Goal: Task Accomplishment & Management: Use online tool/utility

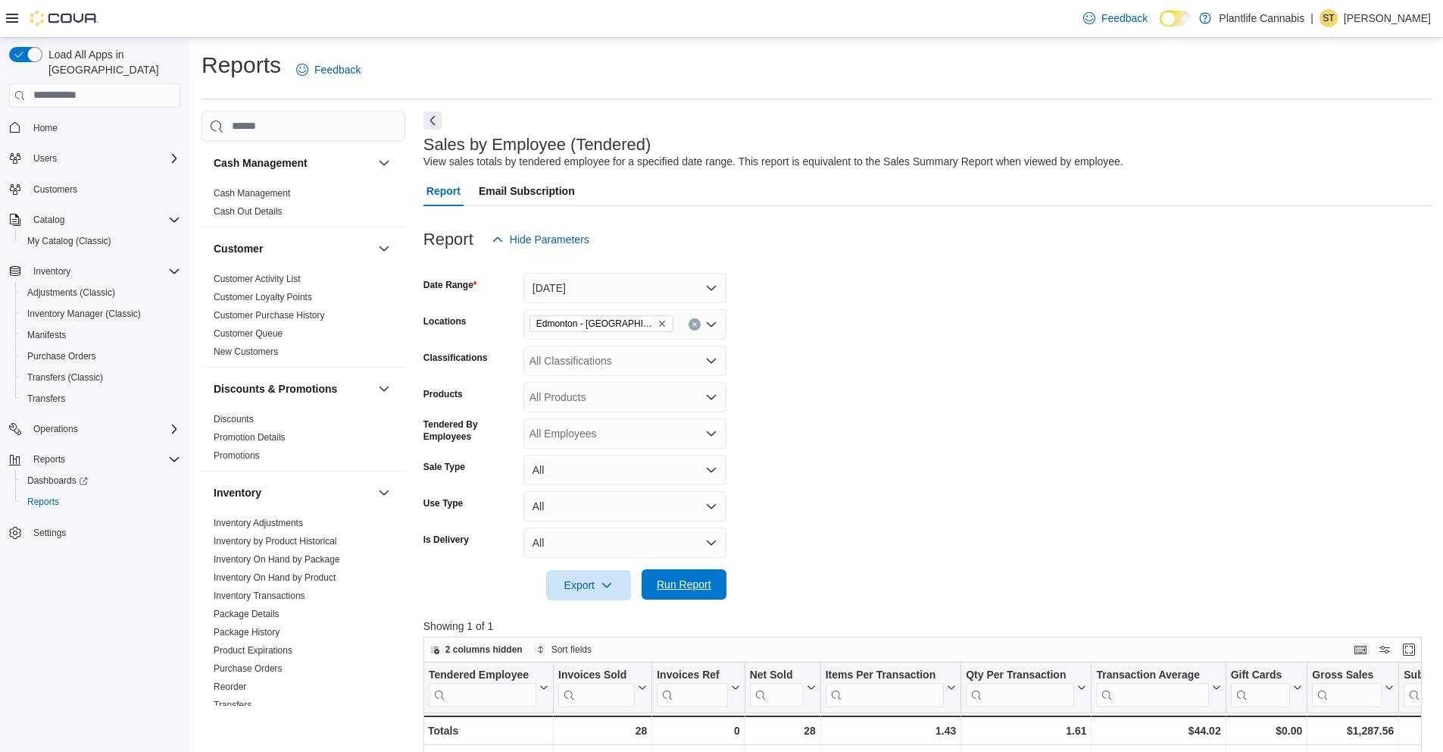
click at [689, 589] on span "Run Report" at bounding box center [684, 584] width 55 height 15
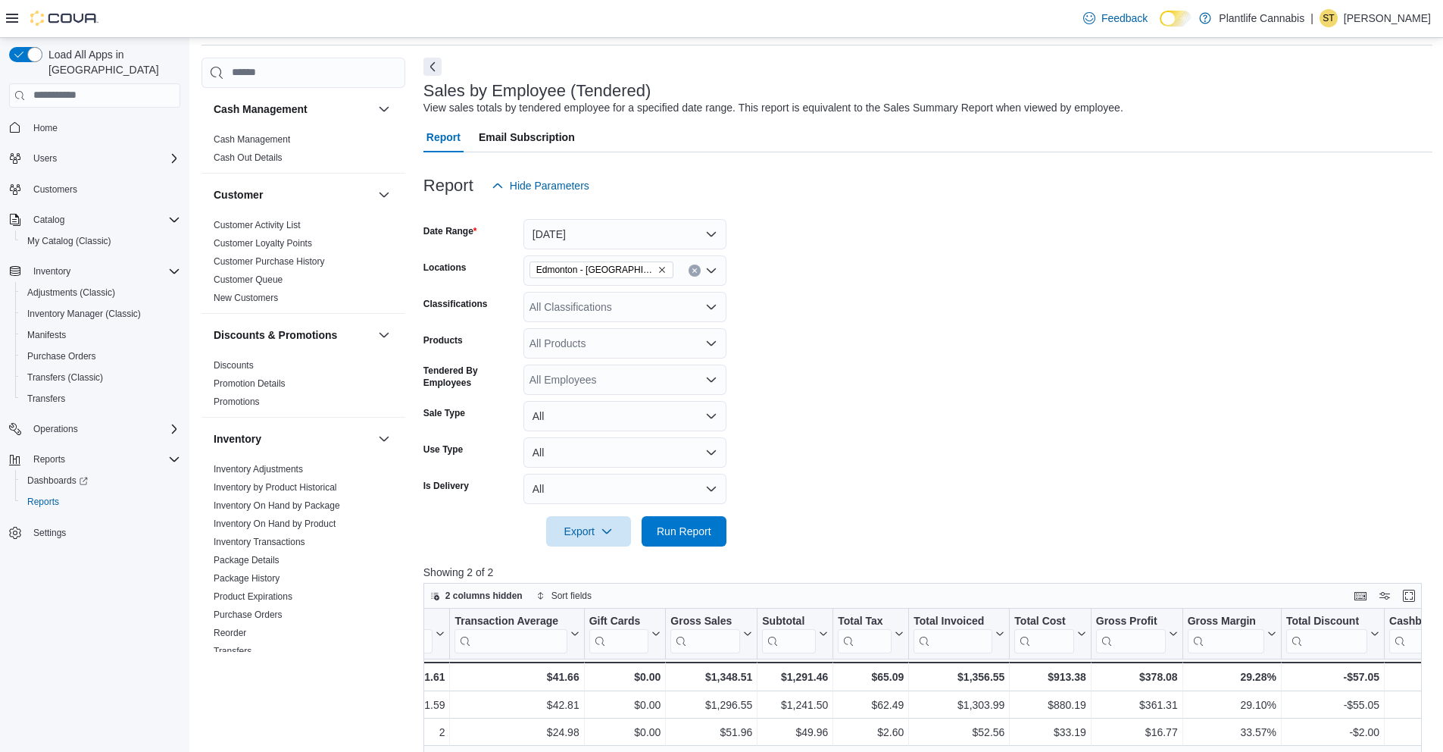
scroll to position [22, 0]
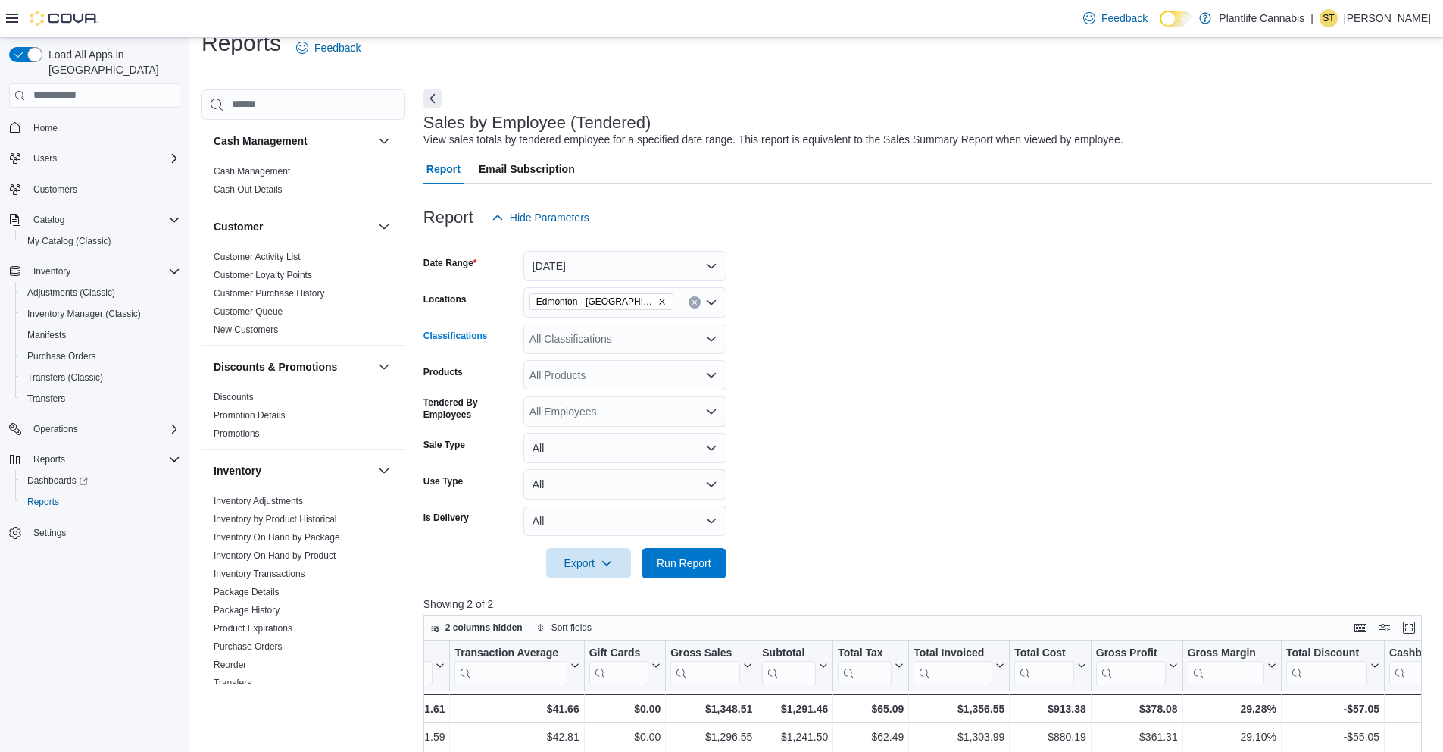
click at [565, 340] on div "All Classifications" at bounding box center [625, 338] width 203 height 30
type input "***"
click at [606, 367] on span "Accessory Group" at bounding box center [596, 364] width 81 height 15
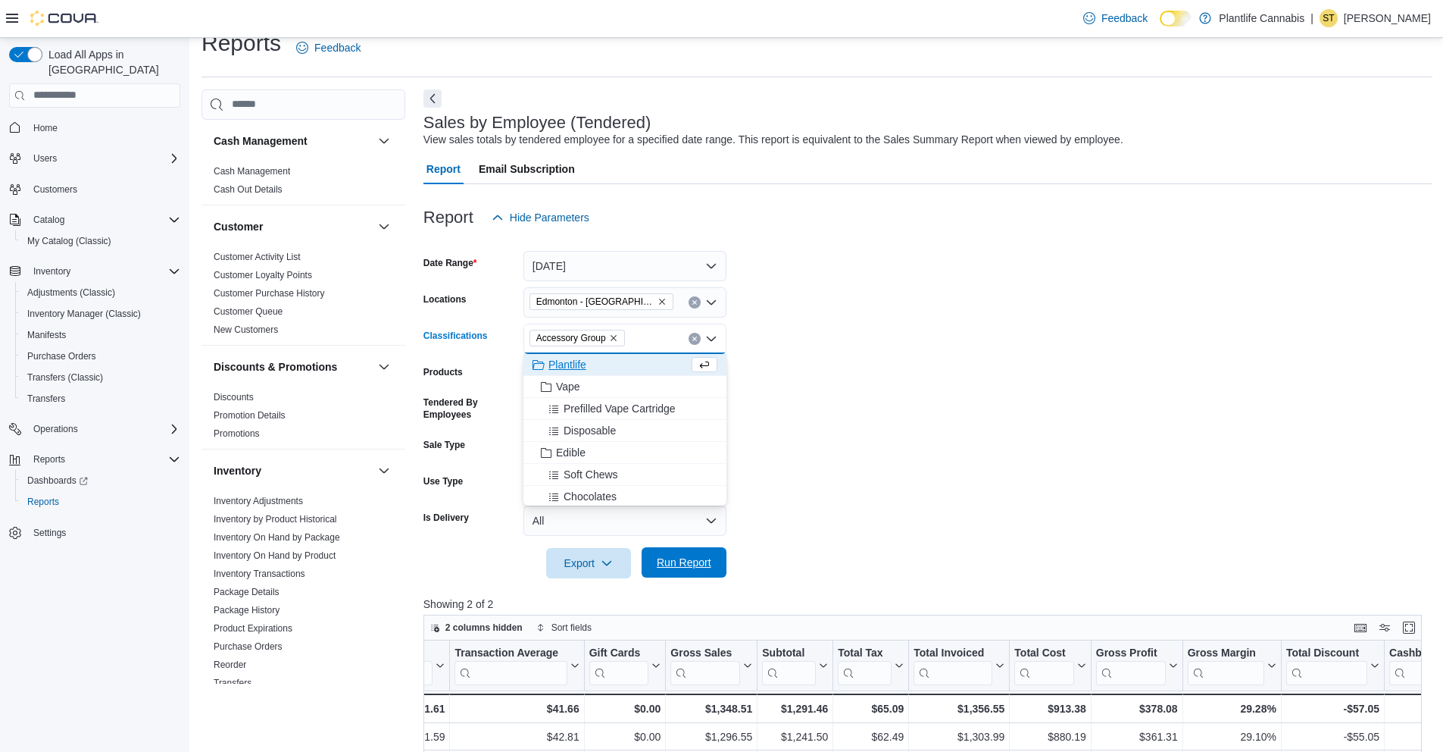
click at [683, 560] on span "Run Report" at bounding box center [684, 562] width 55 height 15
